Goal: Obtain resource: Obtain resource

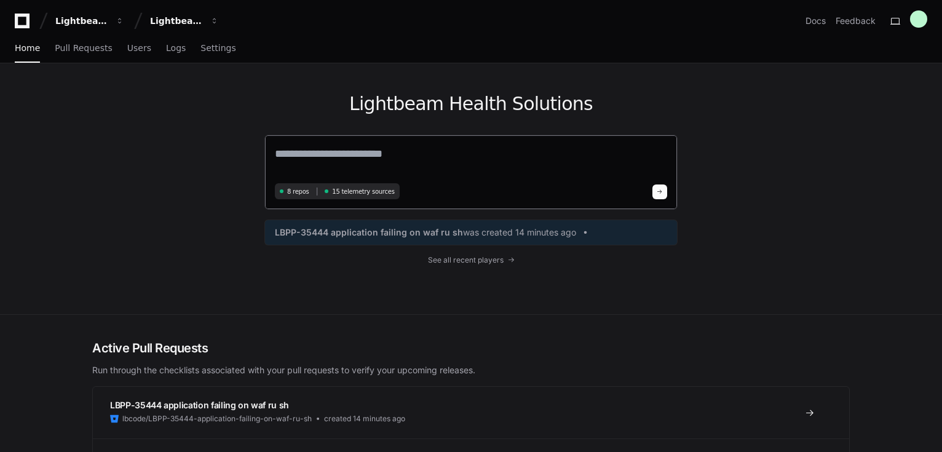
click at [342, 144] on div "8 repos 15 telemetry sources" at bounding box center [471, 172] width 413 height 75
click at [136, 49] on span "Users" at bounding box center [139, 47] width 24 height 7
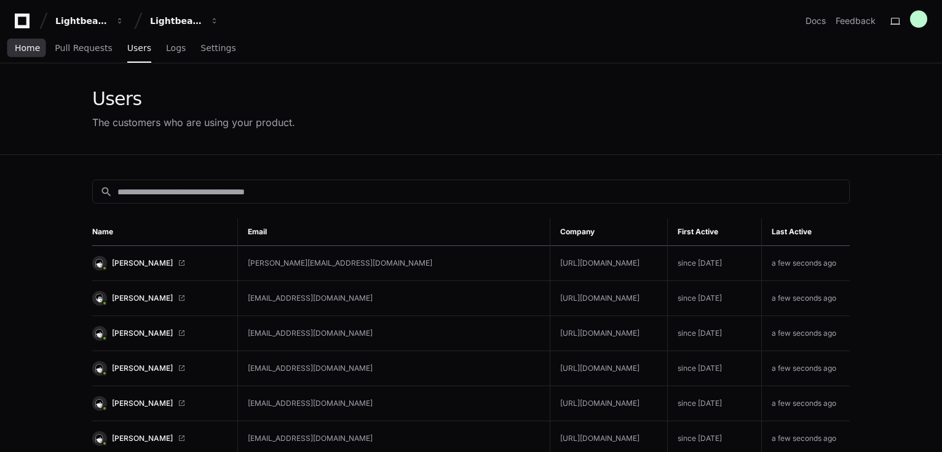
click at [30, 44] on span "Home" at bounding box center [27, 47] width 25 height 7
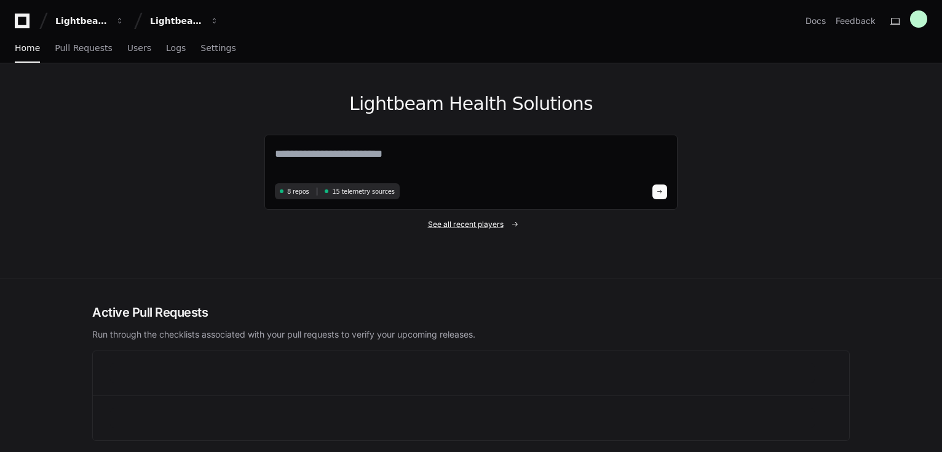
click at [463, 223] on span "See all recent players" at bounding box center [466, 225] width 76 height 10
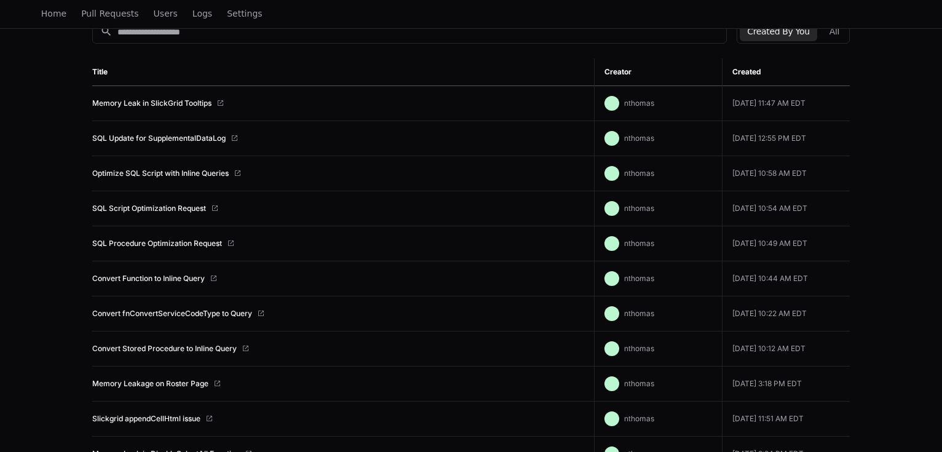
scroll to position [148, 0]
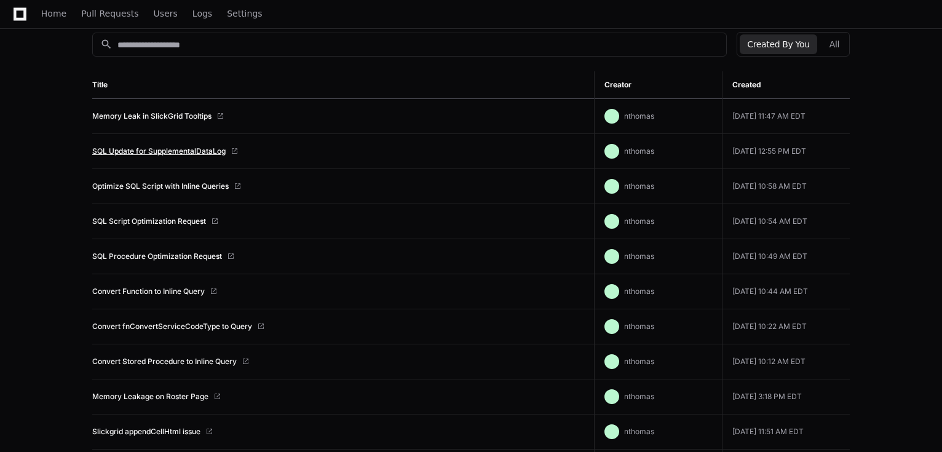
click at [192, 149] on link "SQL Update for SupplementalDataLog" at bounding box center [158, 151] width 133 height 10
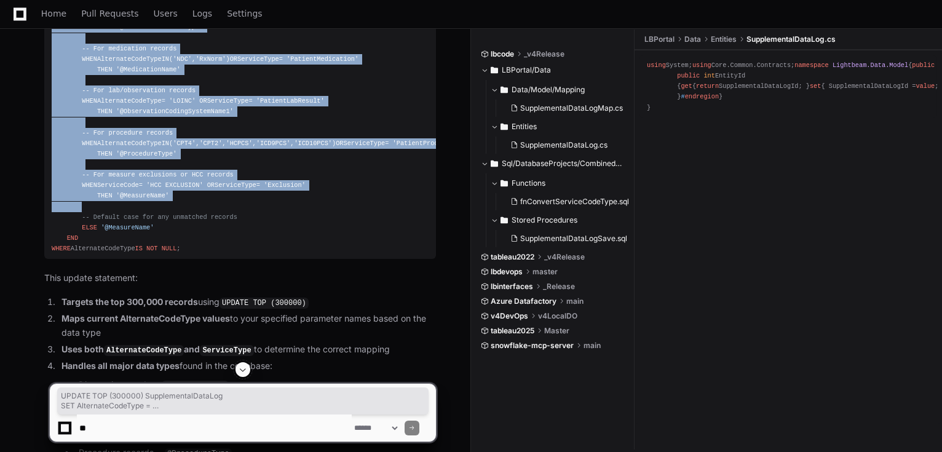
scroll to position [1034, 0]
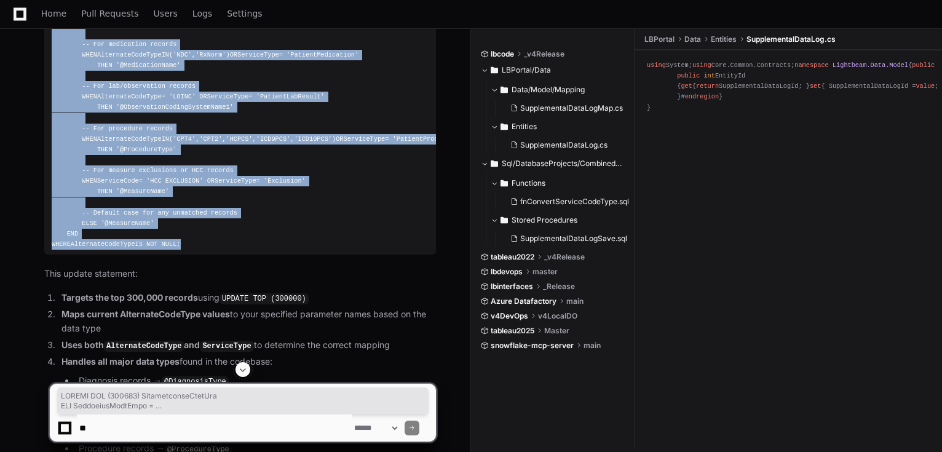
drag, startPoint x: 52, startPoint y: 130, endPoint x: 201, endPoint y: 248, distance: 189.7
click at [201, 248] on div "UPDATE TOP ( 300000 ) SupplementalDataLog SET AlternateCodeType = CASE -- For d…" at bounding box center [240, 92] width 377 height 316
copy div "UPDATE TOP ( 300000 ) SupplementalDataLog SET AlternateCodeType = CASE -- For d…"
